Goal: Obtain resource: Download file/media

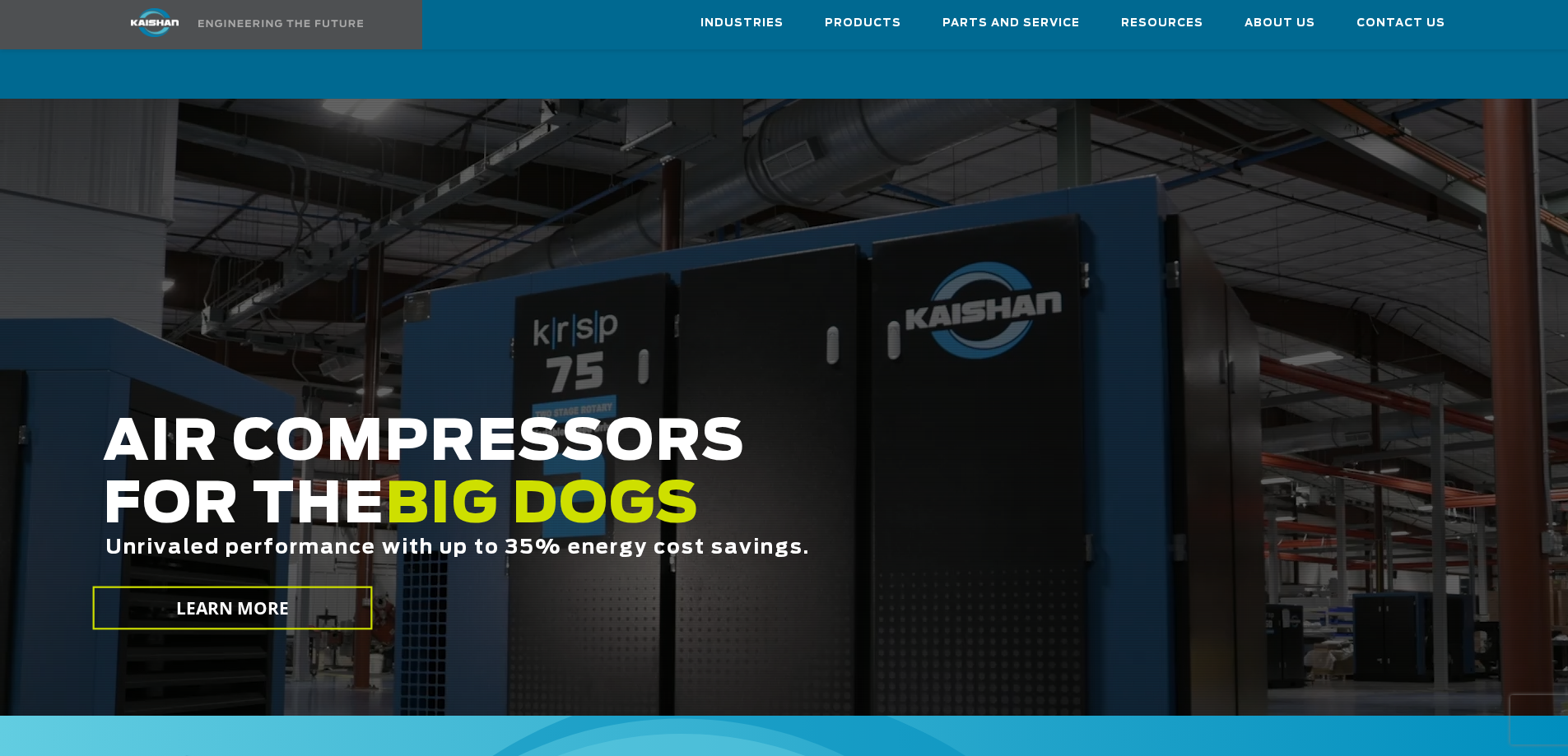
scroll to position [494, 0]
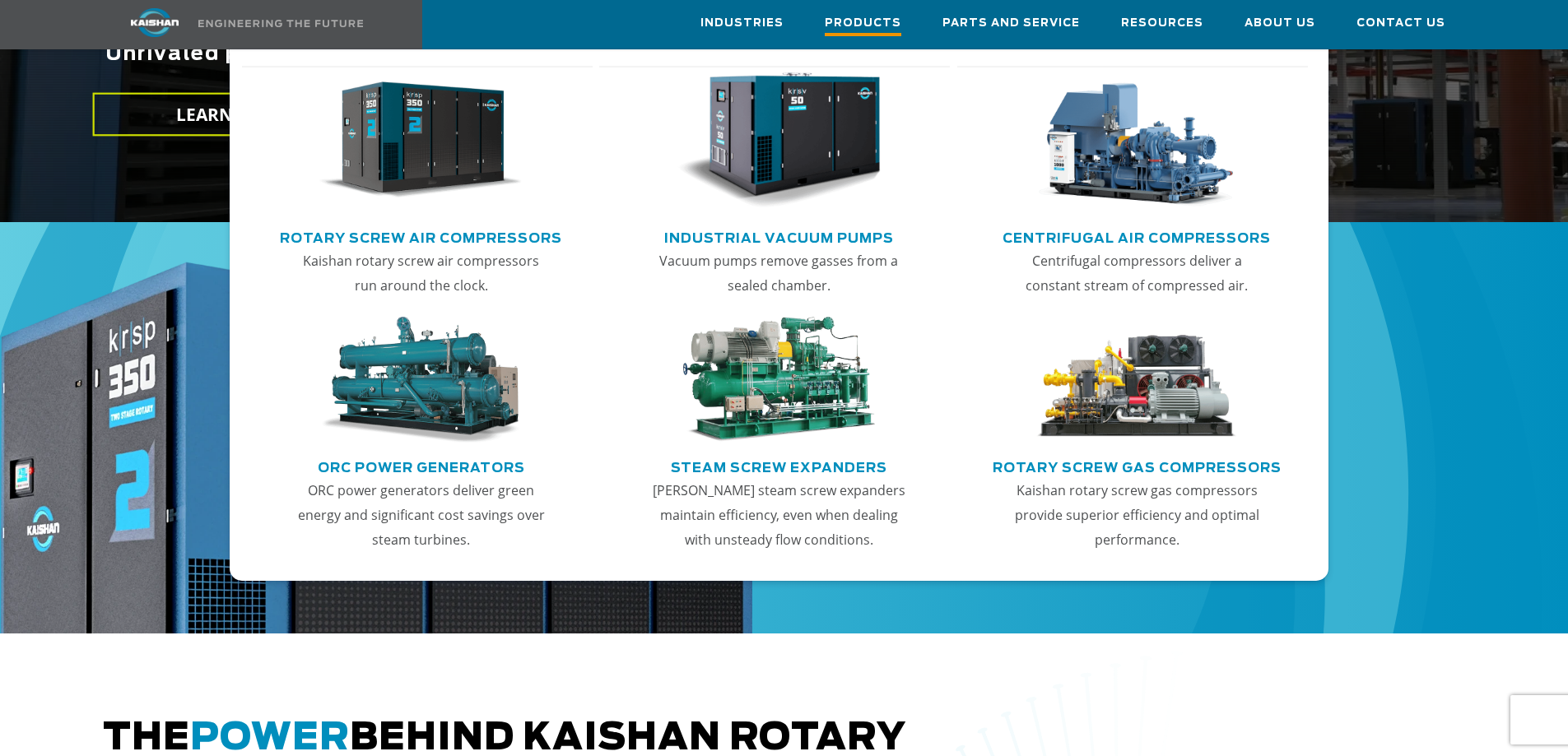
click at [899, 23] on span "Products" at bounding box center [862, 25] width 76 height 22
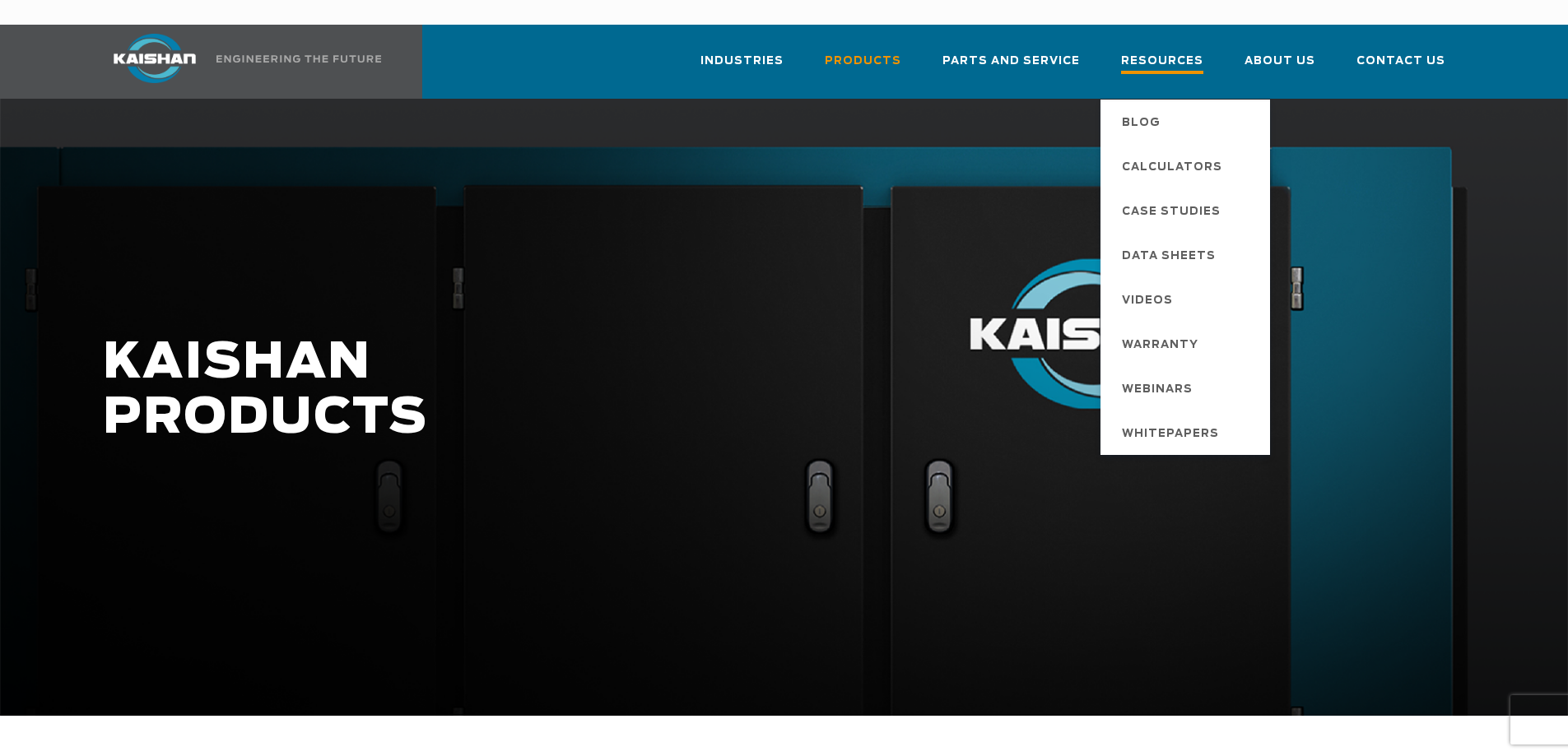
click at [1177, 51] on span "Resources" at bounding box center [1162, 62] width 83 height 22
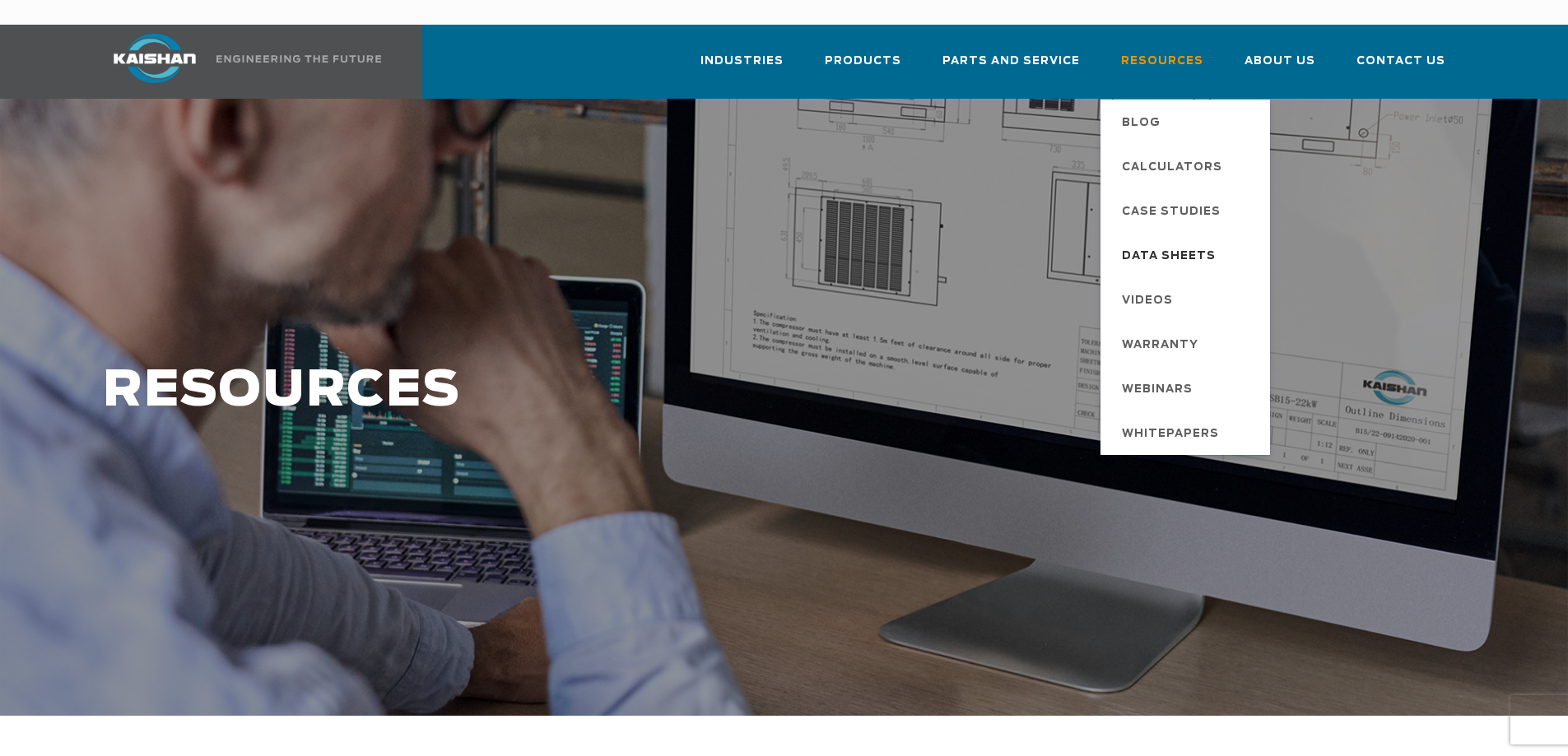
click at [1180, 242] on span "Data Sheets" at bounding box center [1169, 256] width 94 height 28
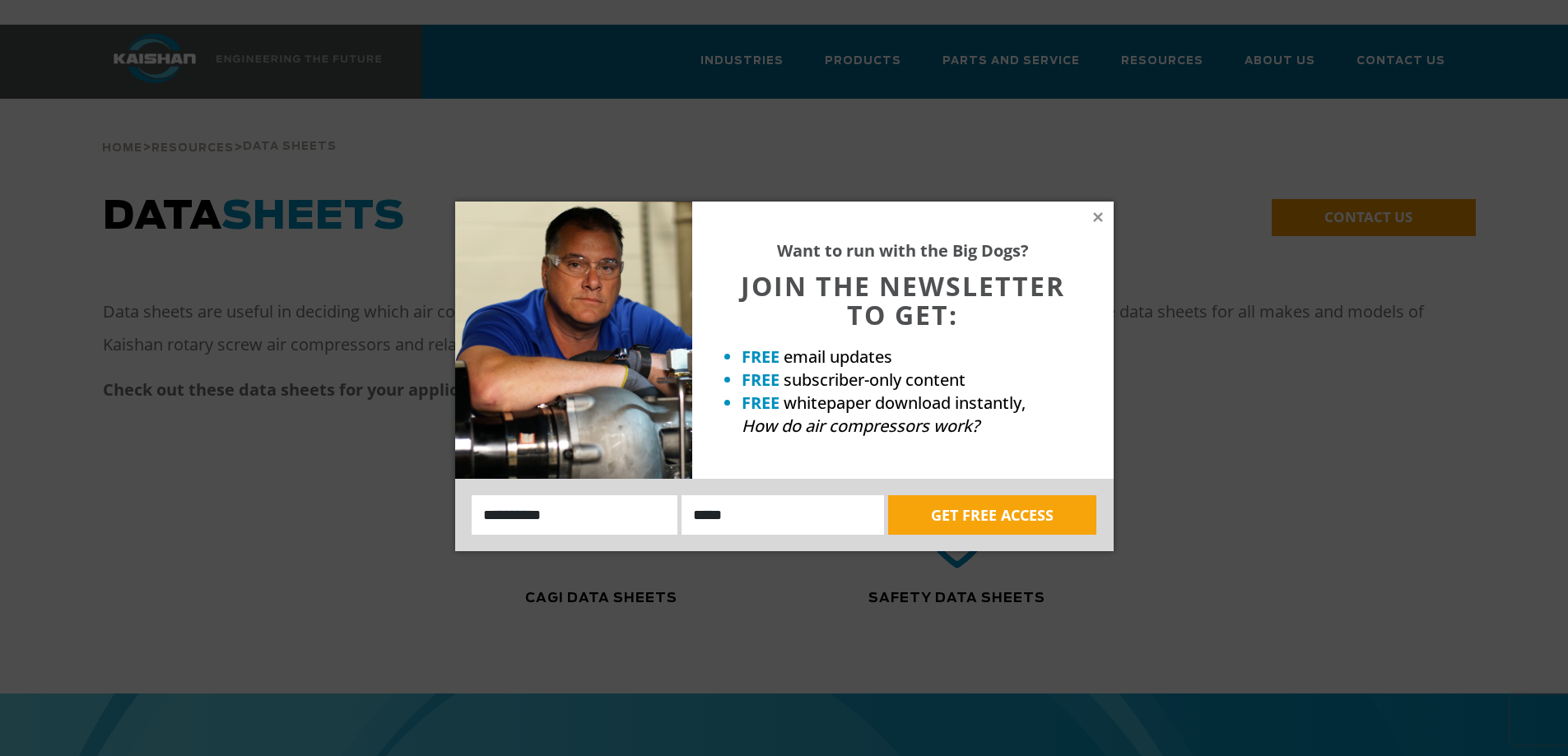
click at [1105, 214] on div "Want to run with the Big Dogs? JOIN THE NEWSLETTER TO GET: FREE email updates F…" at bounding box center [902, 340] width 421 height 277
click at [1089, 214] on div "Want to run with the Big Dogs? JOIN THE NEWSLETTER TO GET: FREE email updates F…" at bounding box center [902, 340] width 421 height 277
click at [1093, 218] on icon at bounding box center [1098, 217] width 15 height 15
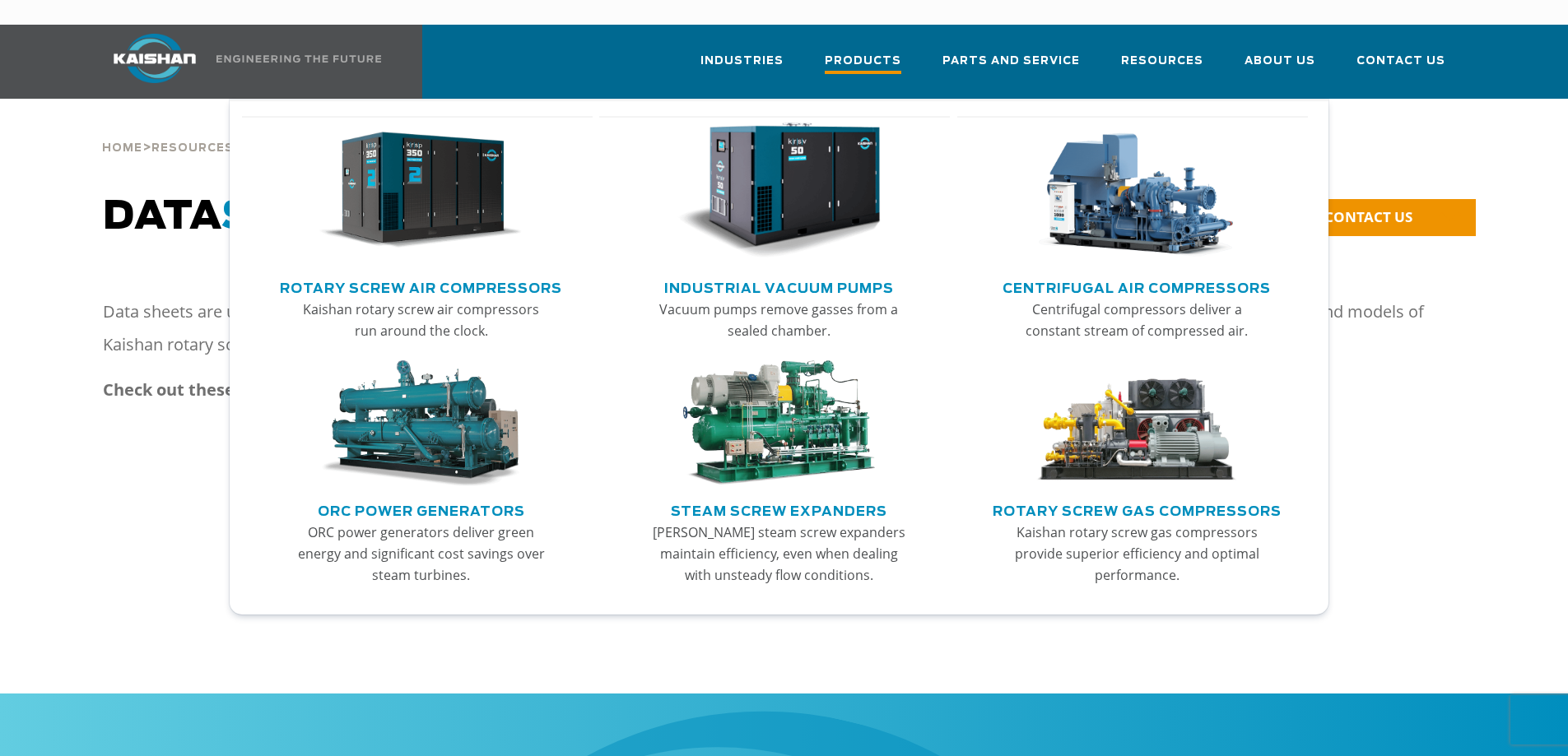
click at [890, 51] on span "Products" at bounding box center [862, 62] width 76 height 22
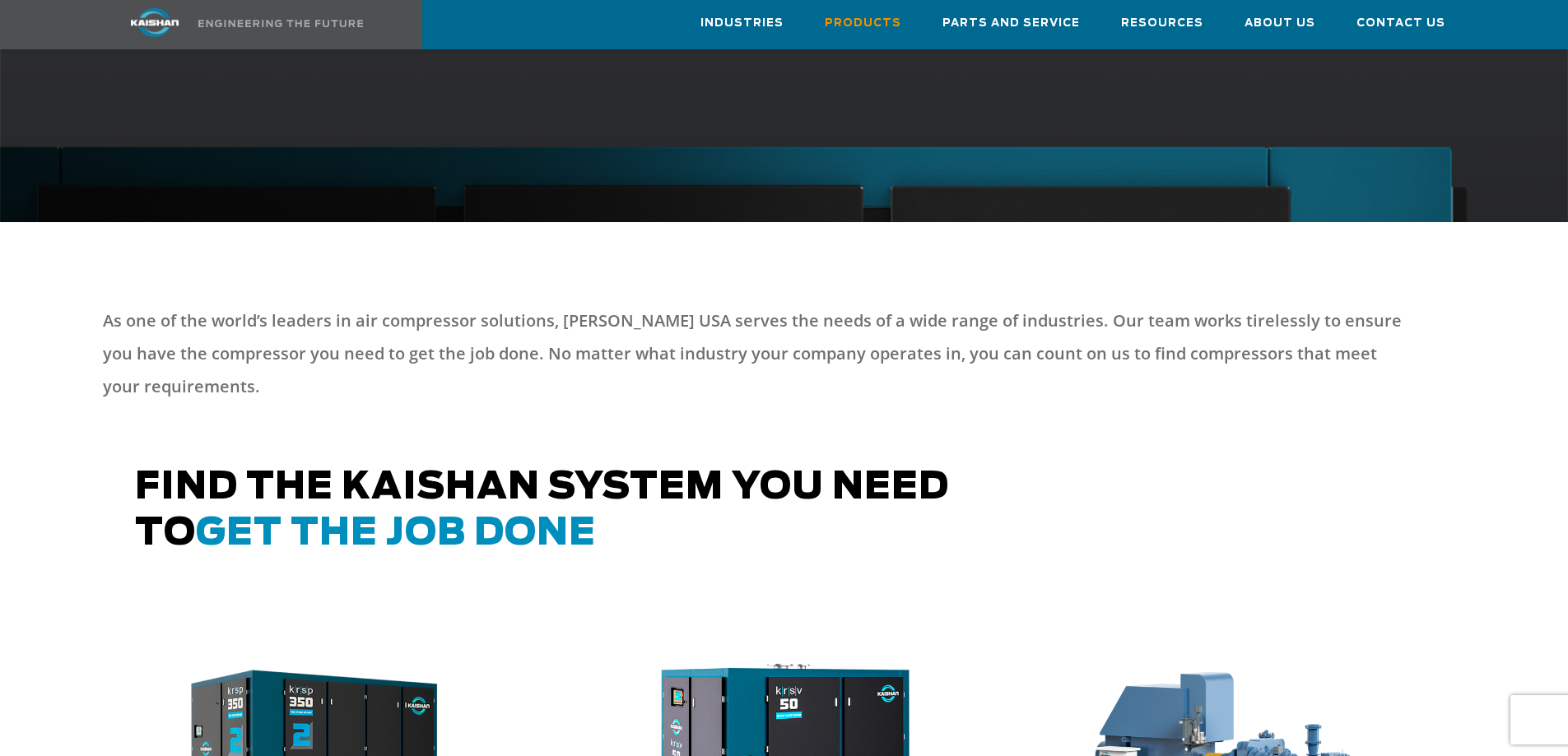
scroll to position [987, 0]
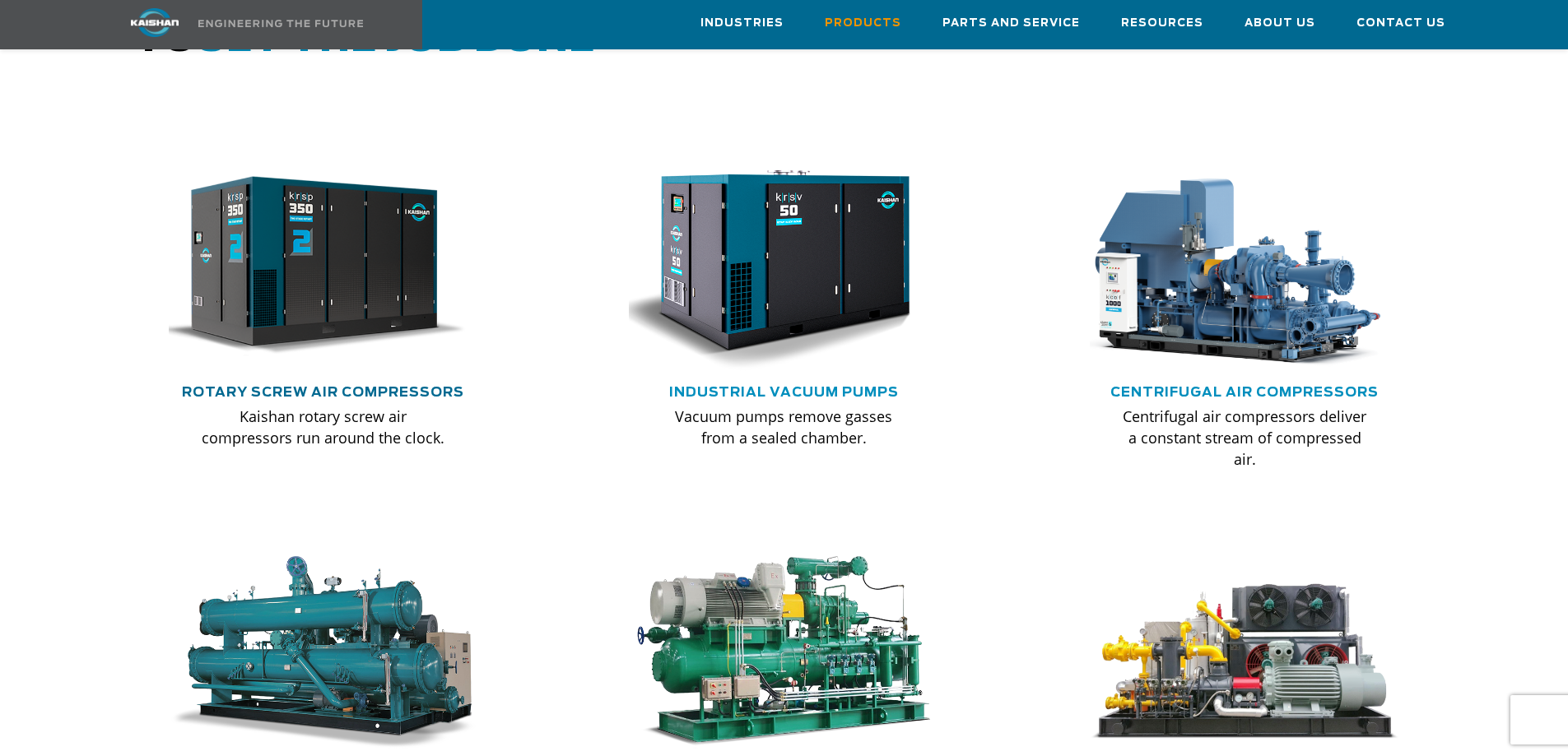
click at [364, 385] on link "Rotary Screw Air Compressors" at bounding box center [322, 392] width 282 height 13
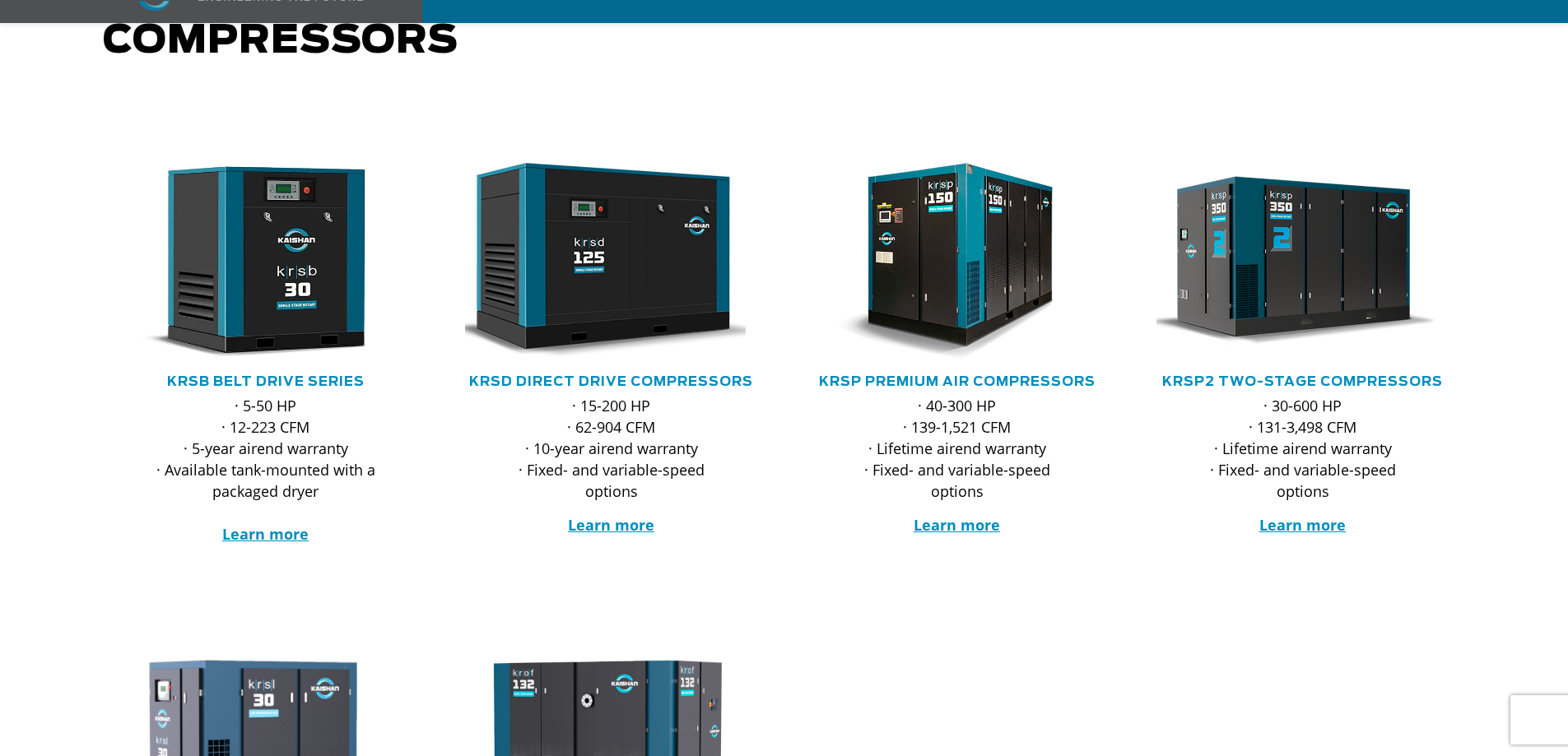
scroll to position [247, 0]
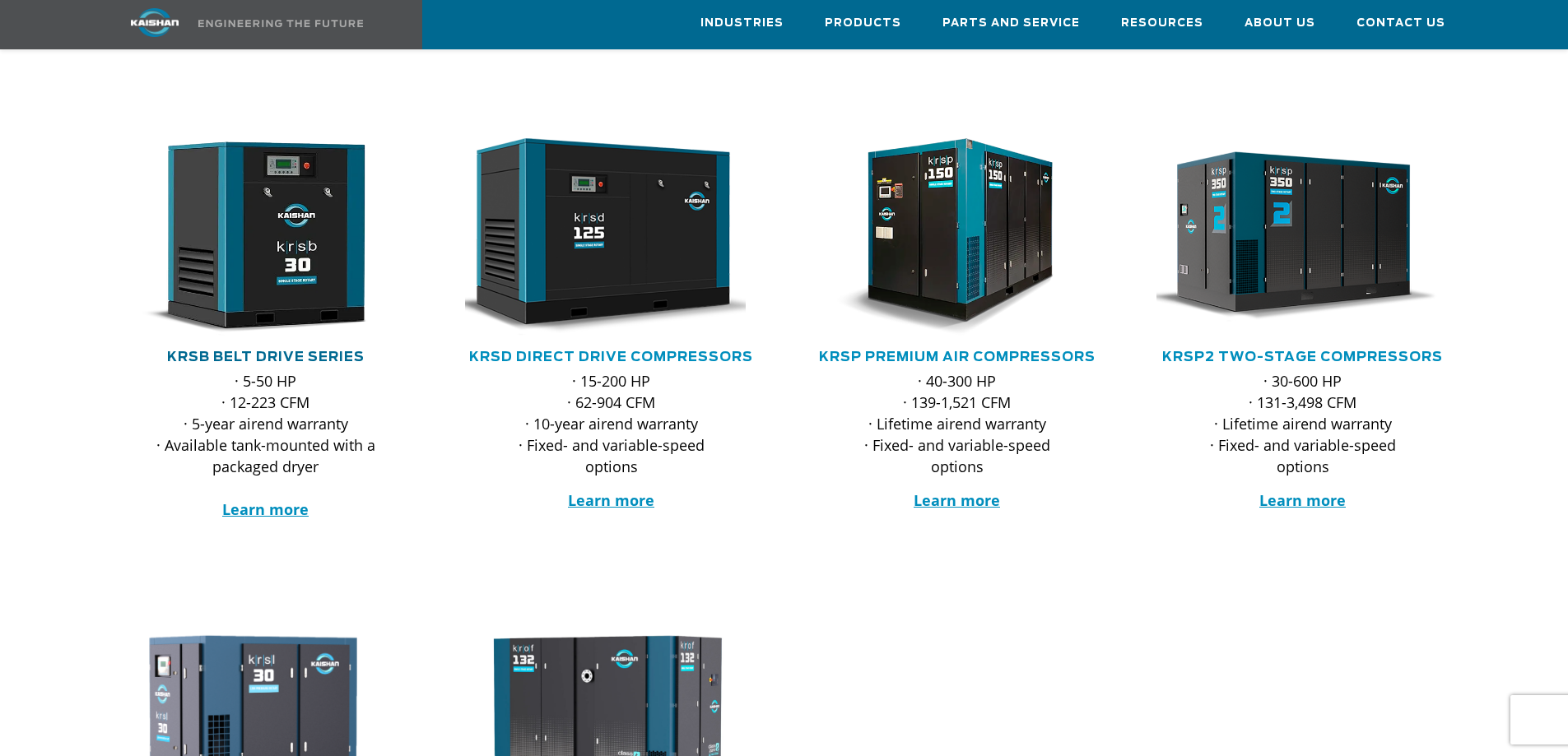
click at [323, 350] on link "KRSB Belt Drive Series" at bounding box center [265, 357] width 197 height 13
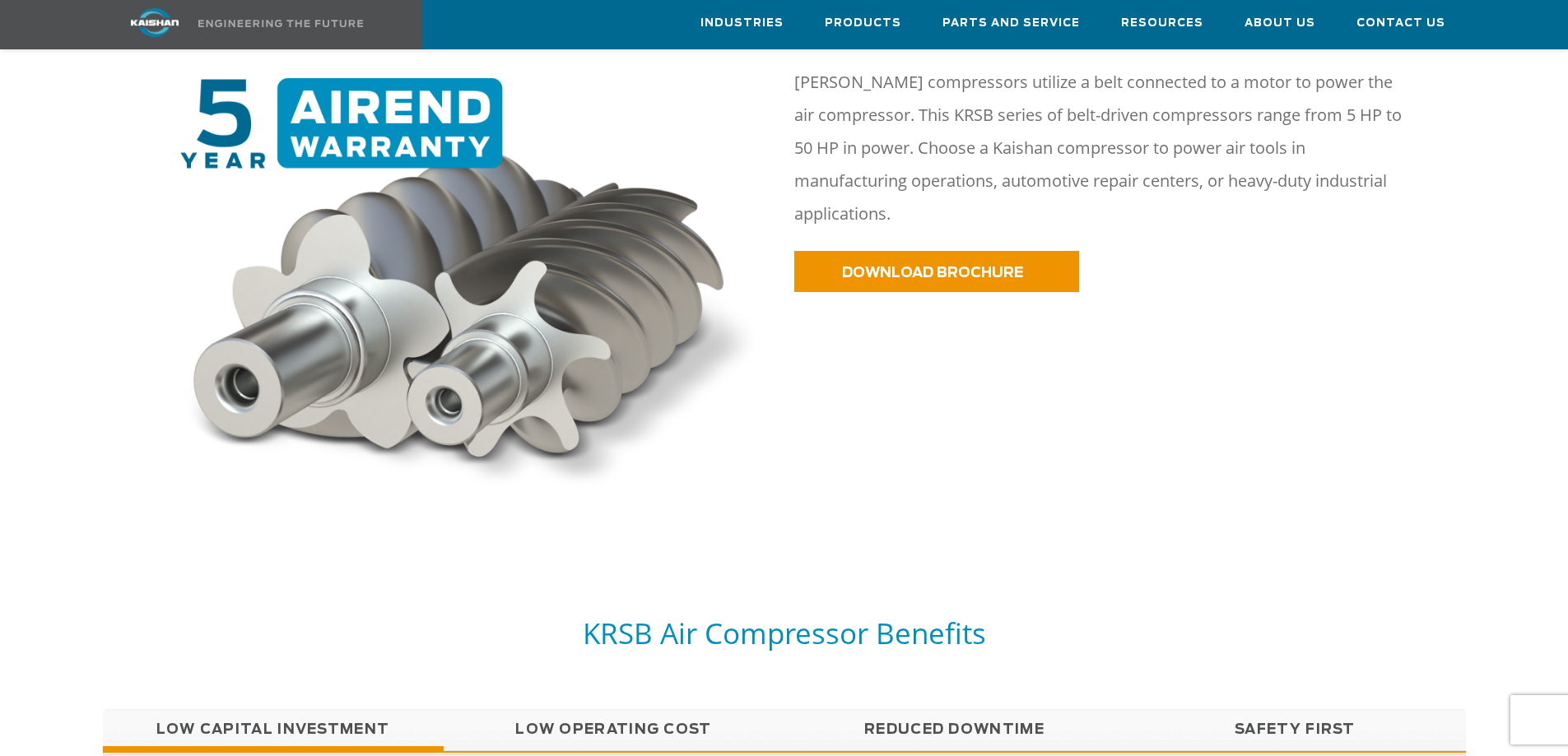
scroll to position [1316, 0]
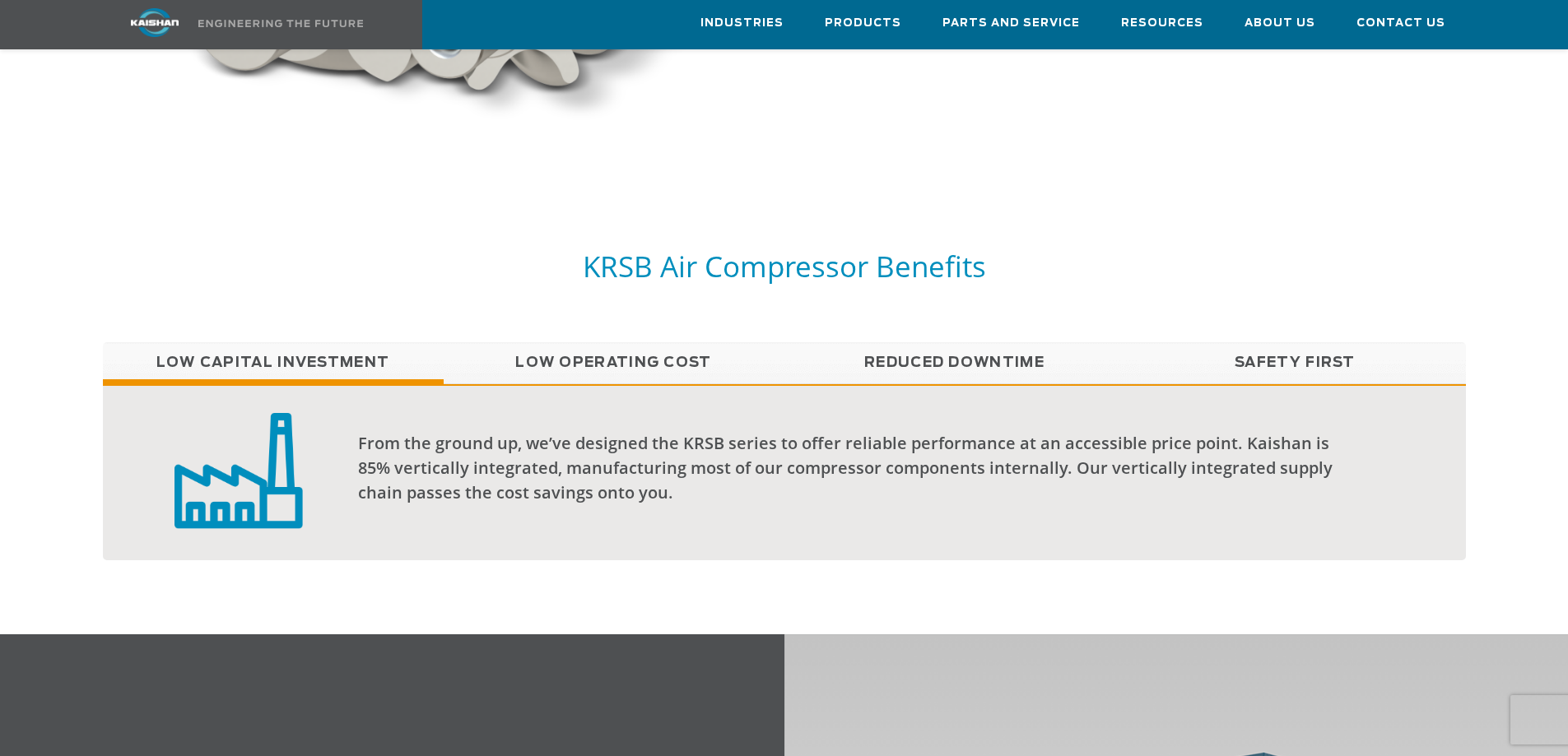
click at [543, 342] on link "Low Operating Cost" at bounding box center [613, 362] width 341 height 41
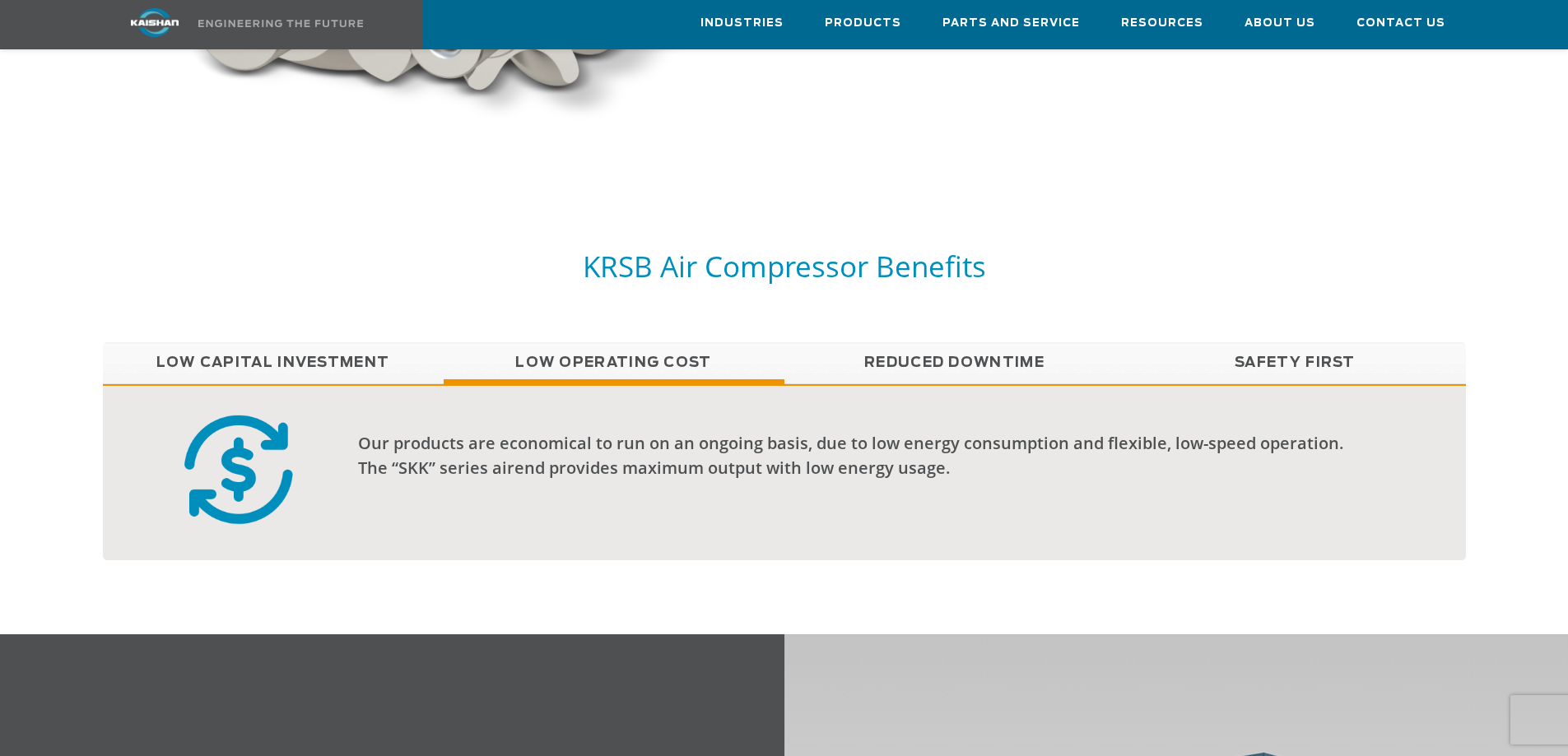
click at [877, 342] on link "Reduced Downtime" at bounding box center [954, 362] width 341 height 41
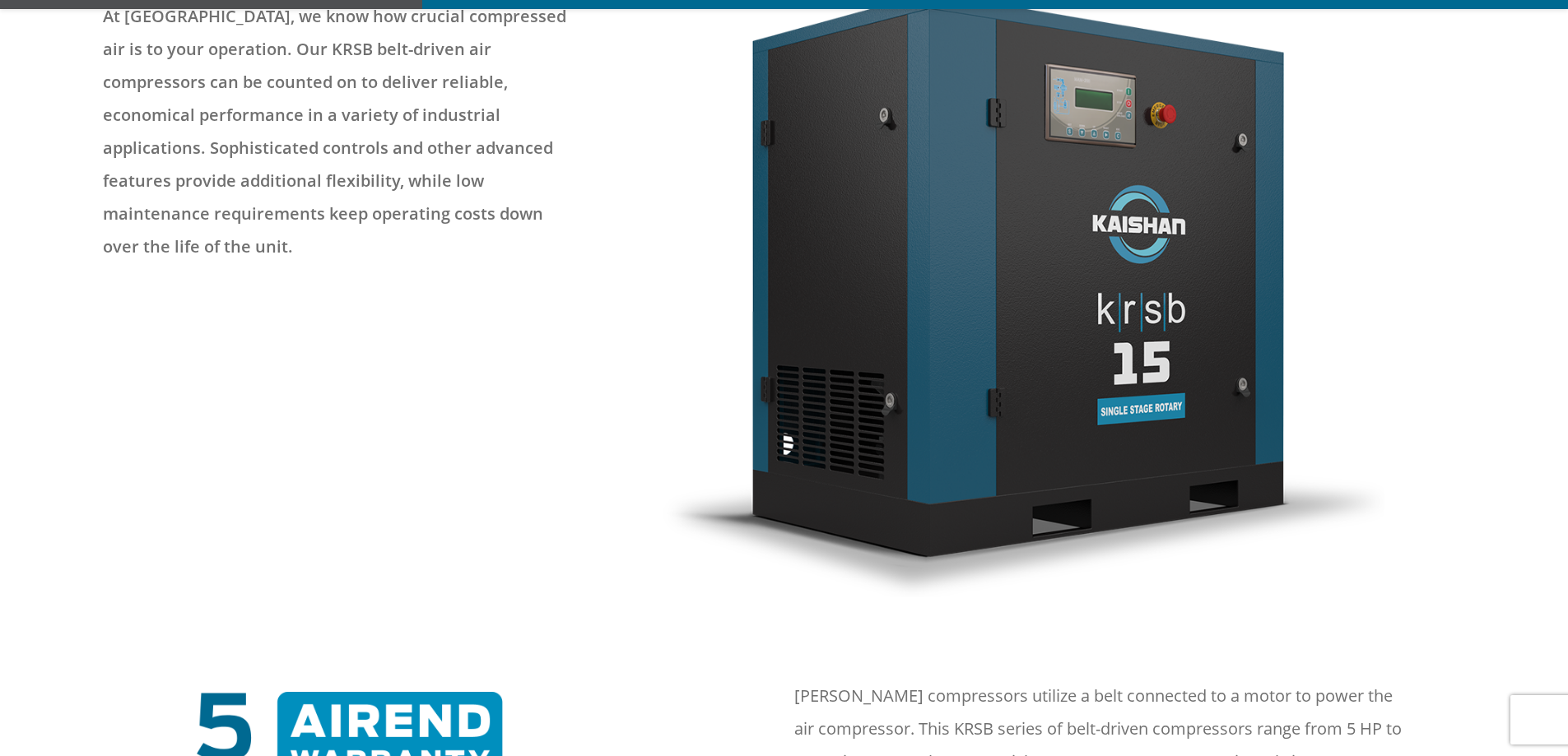
scroll to position [411, 0]
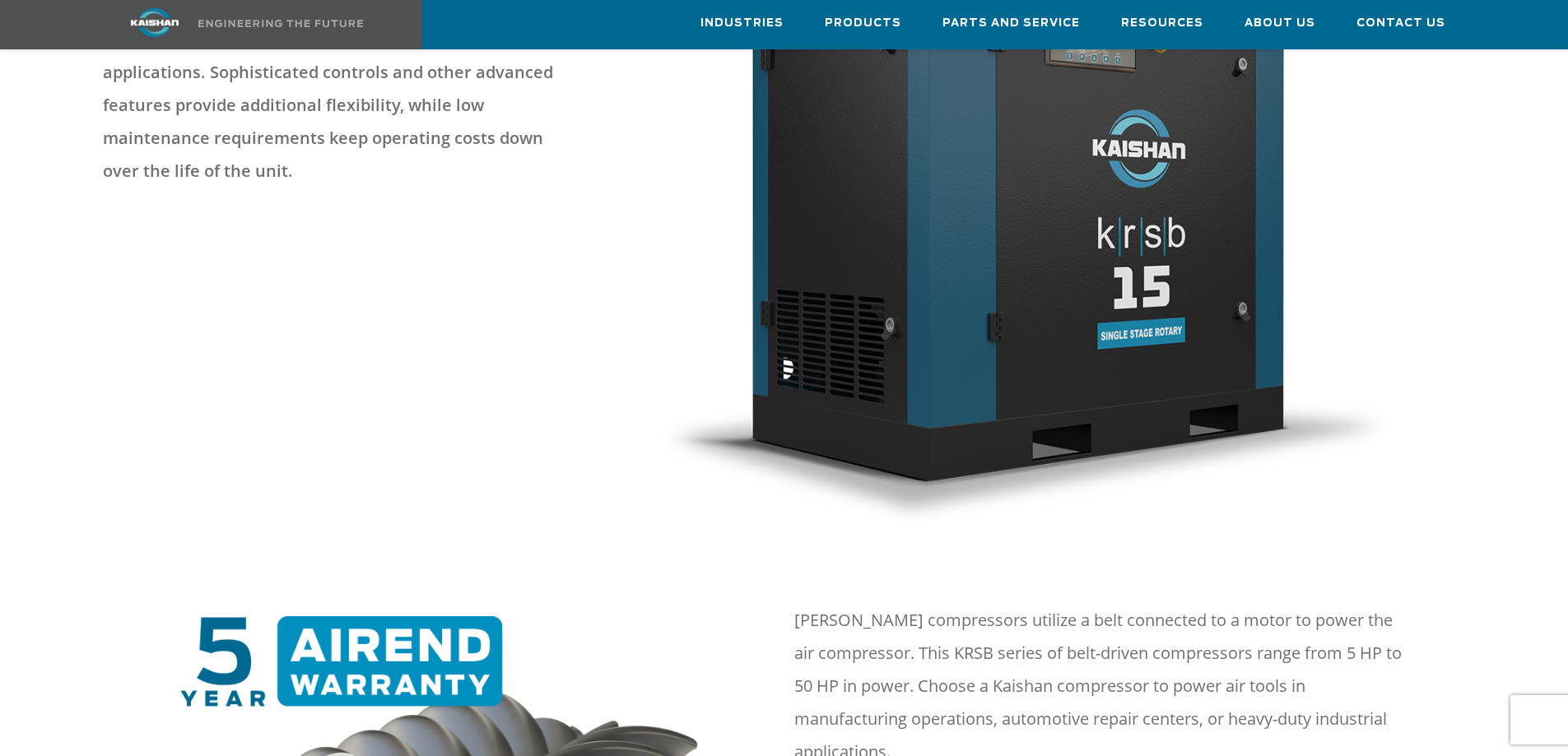
click at [945, 258] on img at bounding box center [1020, 215] width 729 height 614
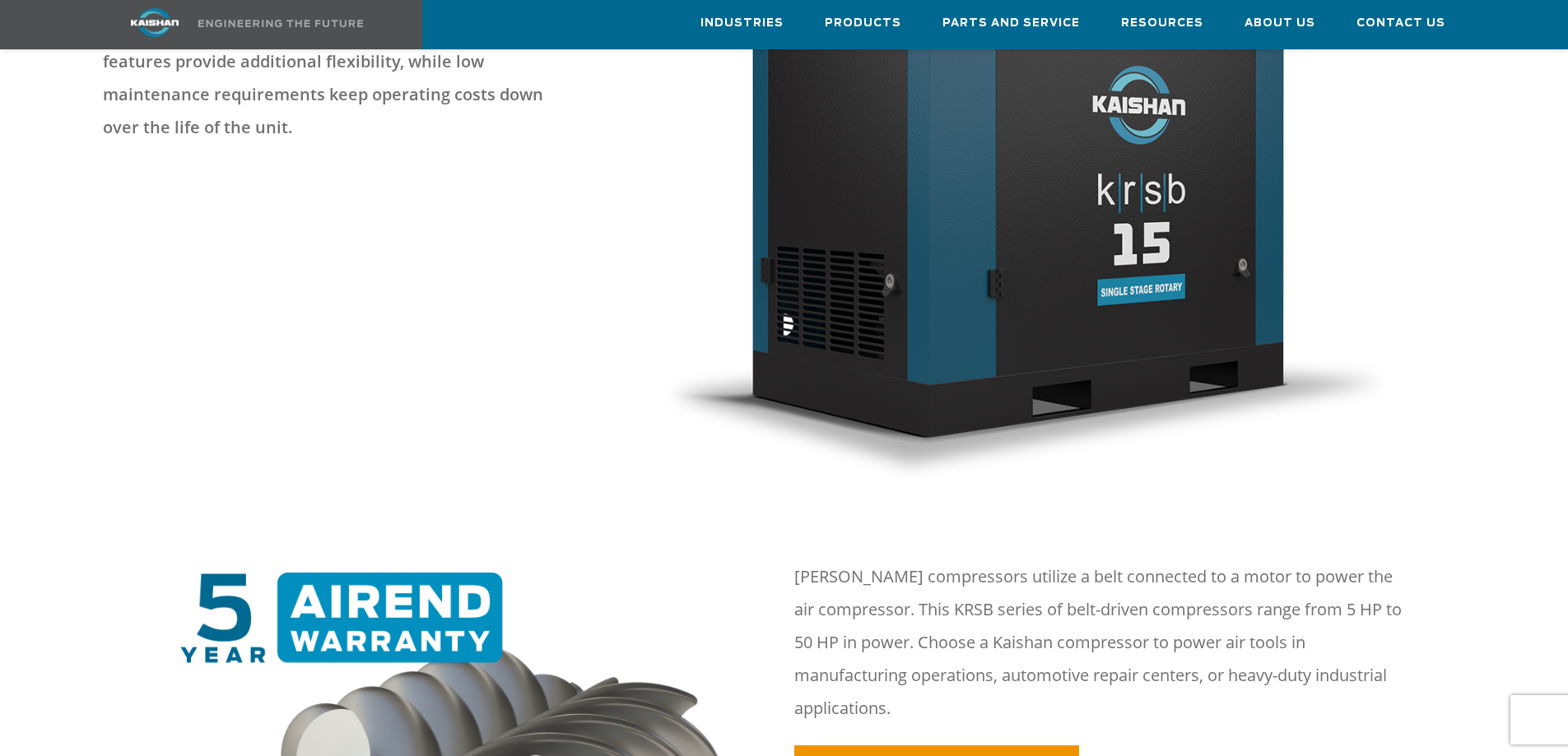
scroll to position [740, 0]
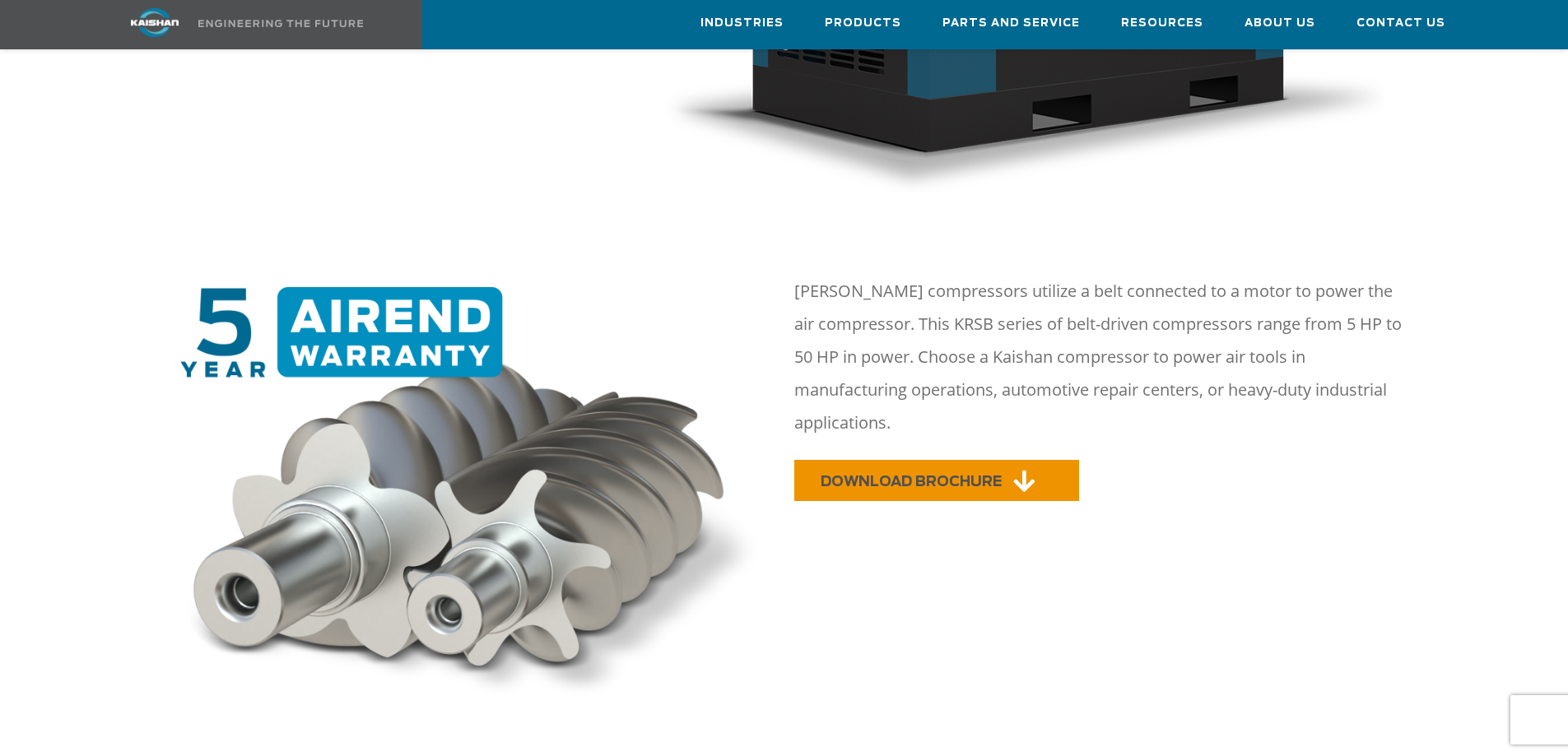
click at [846, 474] on span "DOWNLOAD BROCHURE" at bounding box center [911, 481] width 181 height 14
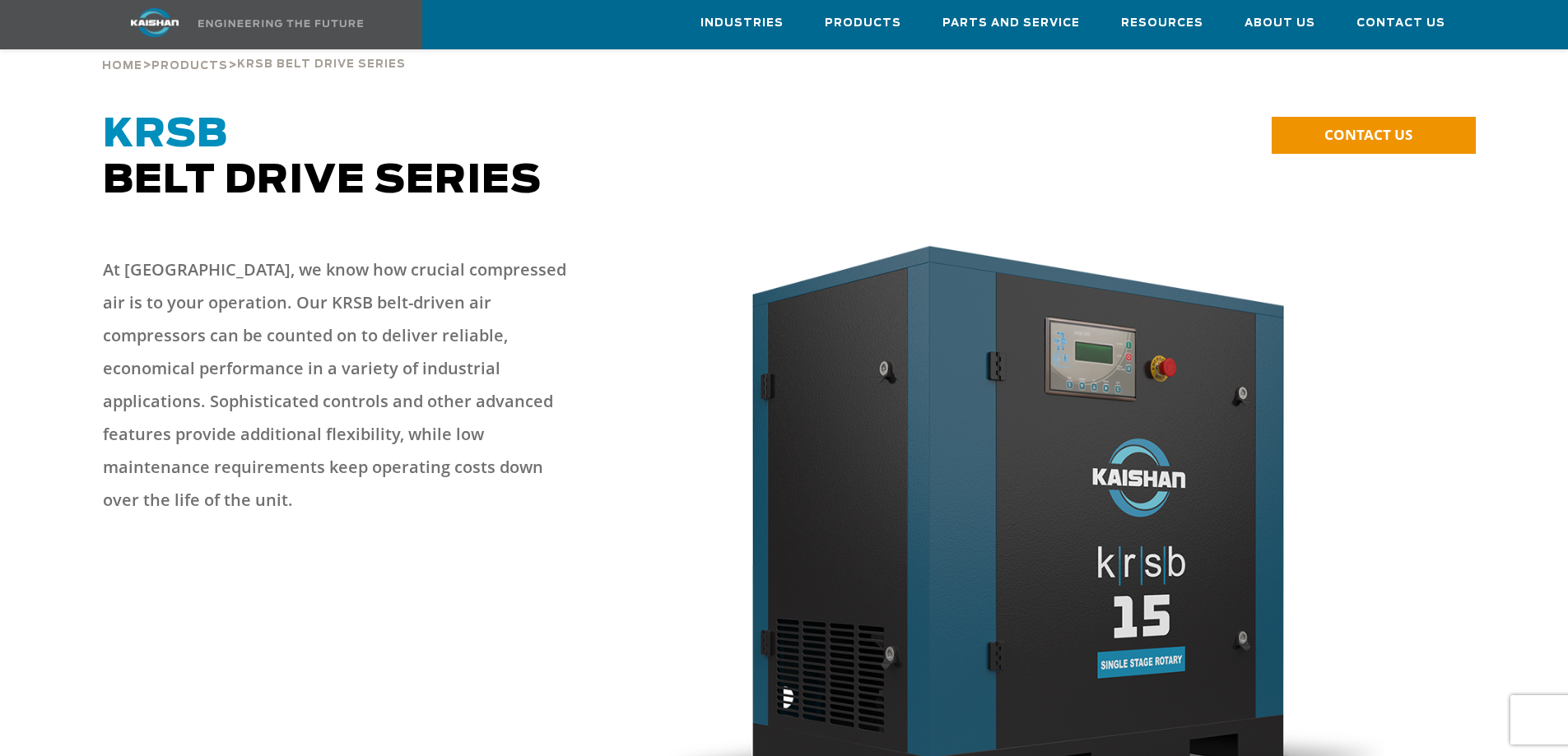
scroll to position [0, 0]
